Goal: Find specific page/section: Find specific page/section

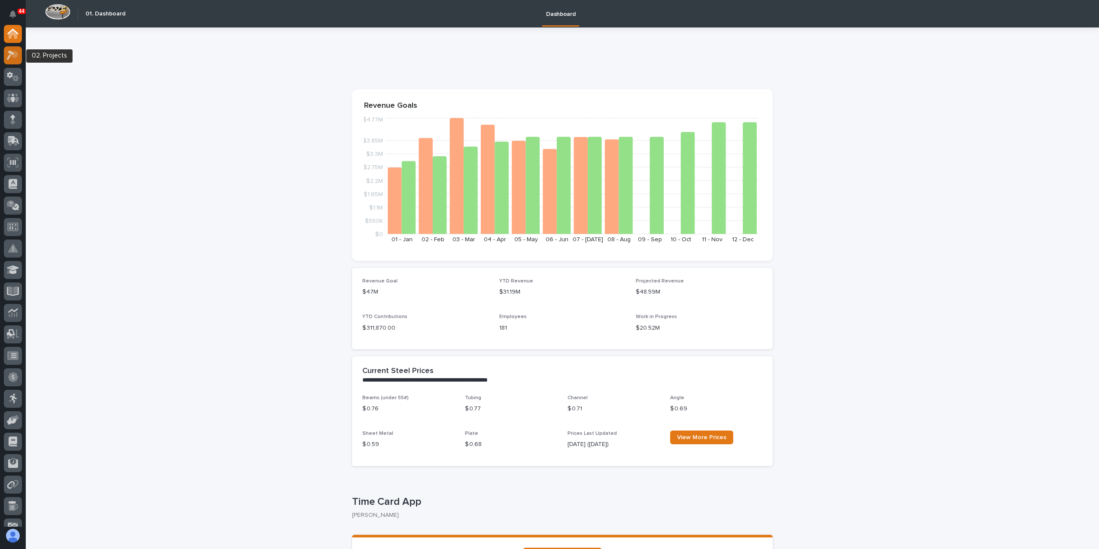
click at [12, 58] on icon at bounding box center [13, 55] width 12 height 10
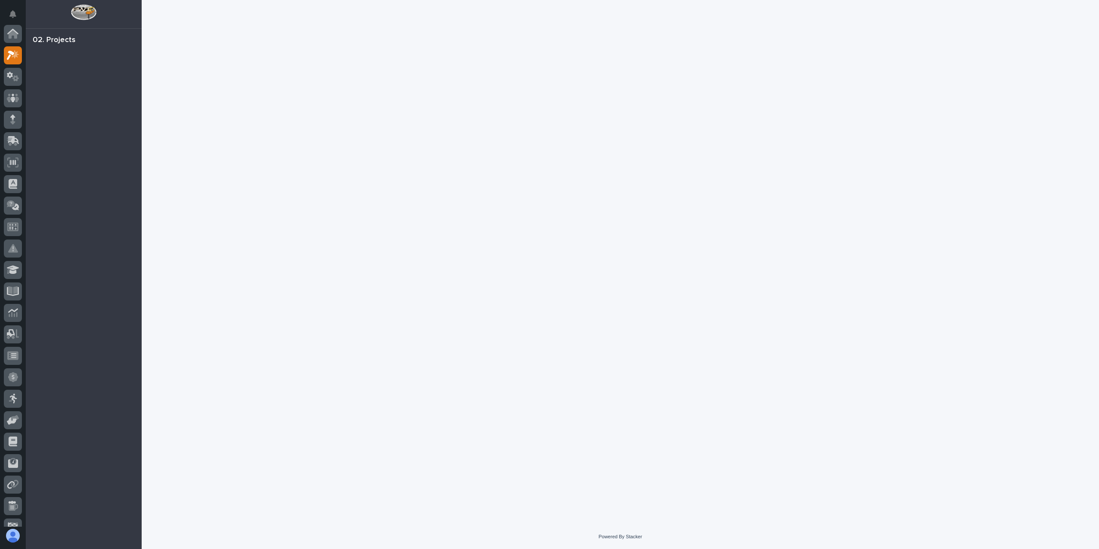
scroll to position [21, 0]
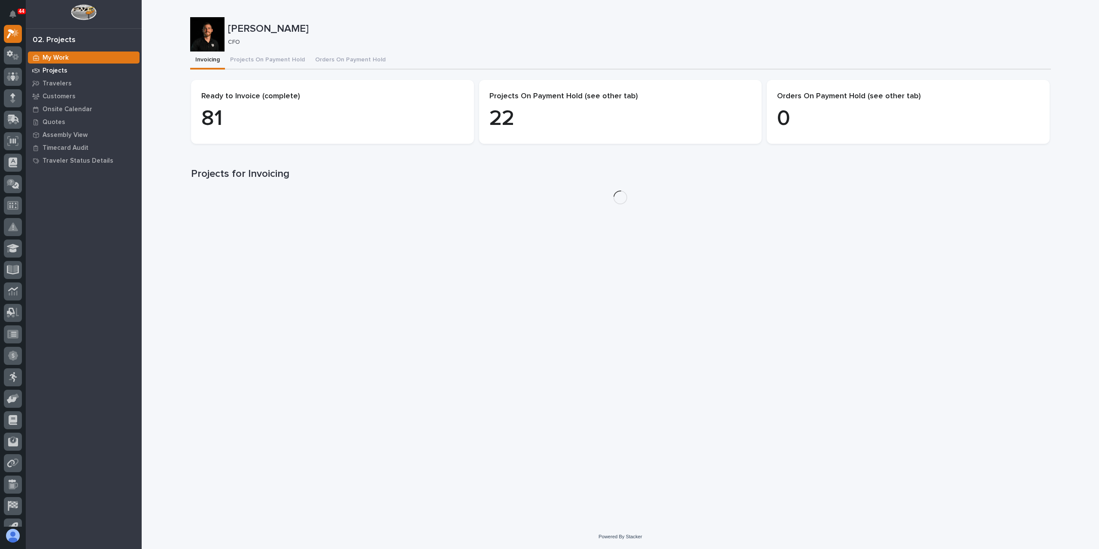
click at [55, 71] on p "Projects" at bounding box center [55, 71] width 25 height 8
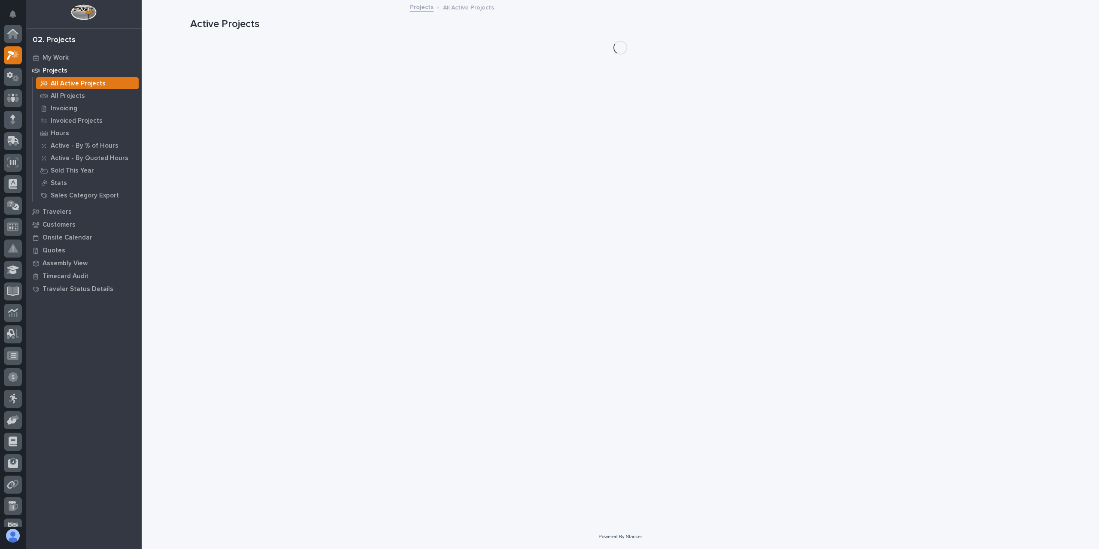
scroll to position [21, 0]
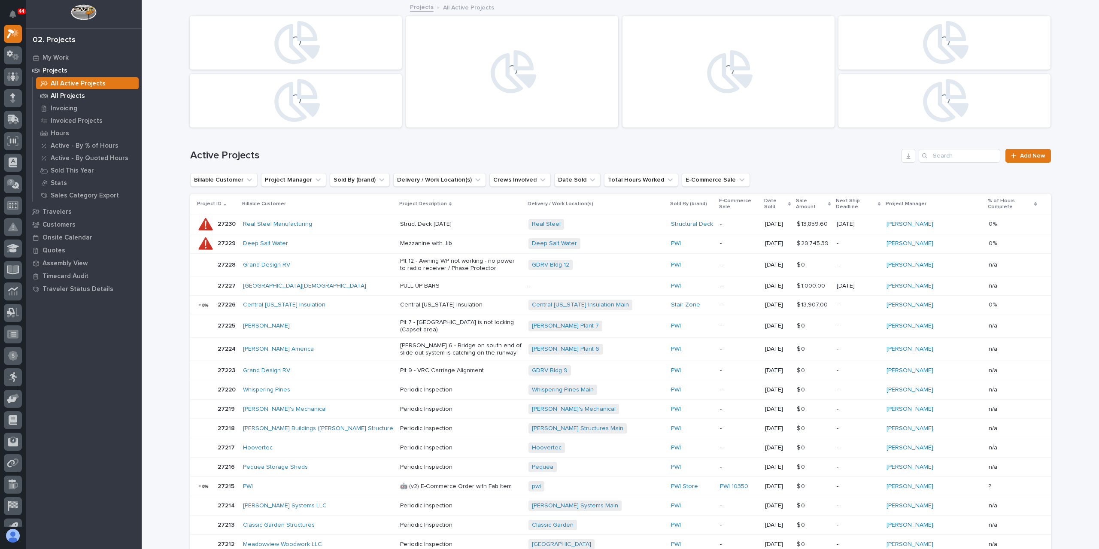
click at [64, 91] on div "All Projects" at bounding box center [87, 96] width 103 height 12
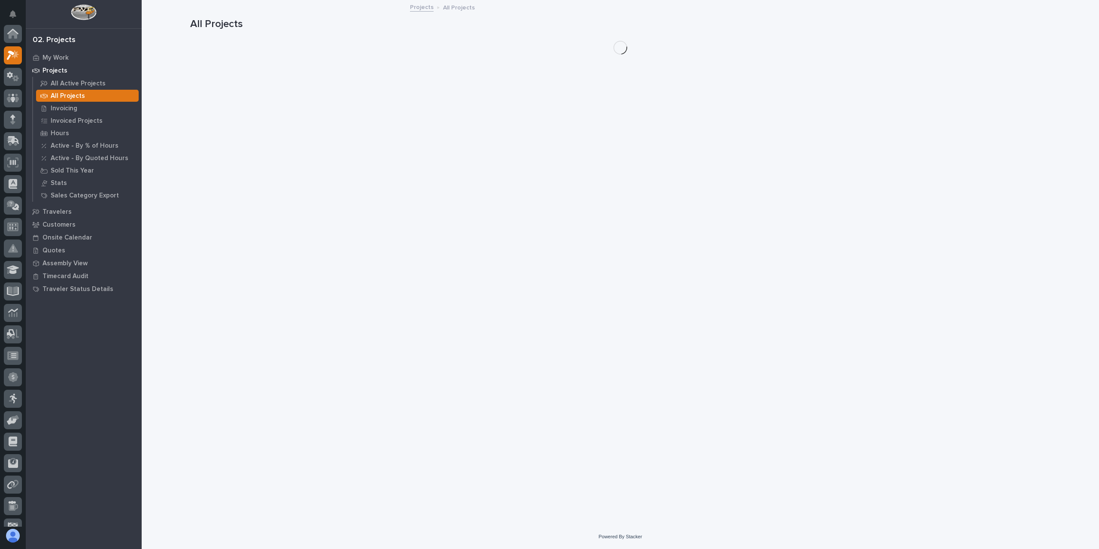
scroll to position [21, 0]
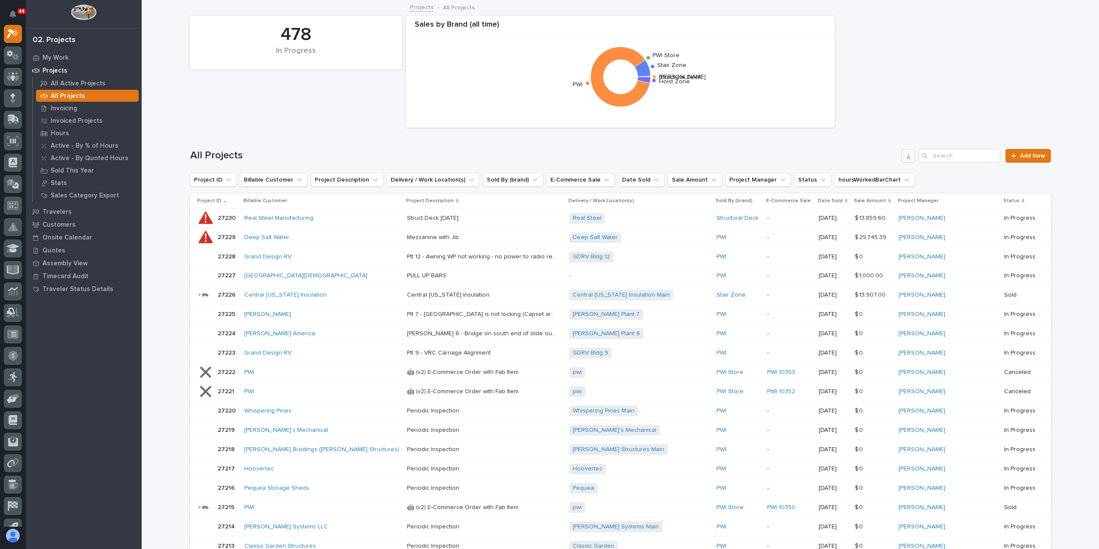
click at [902, 156] on button "button" at bounding box center [909, 156] width 14 height 14
